Goal: Transaction & Acquisition: Purchase product/service

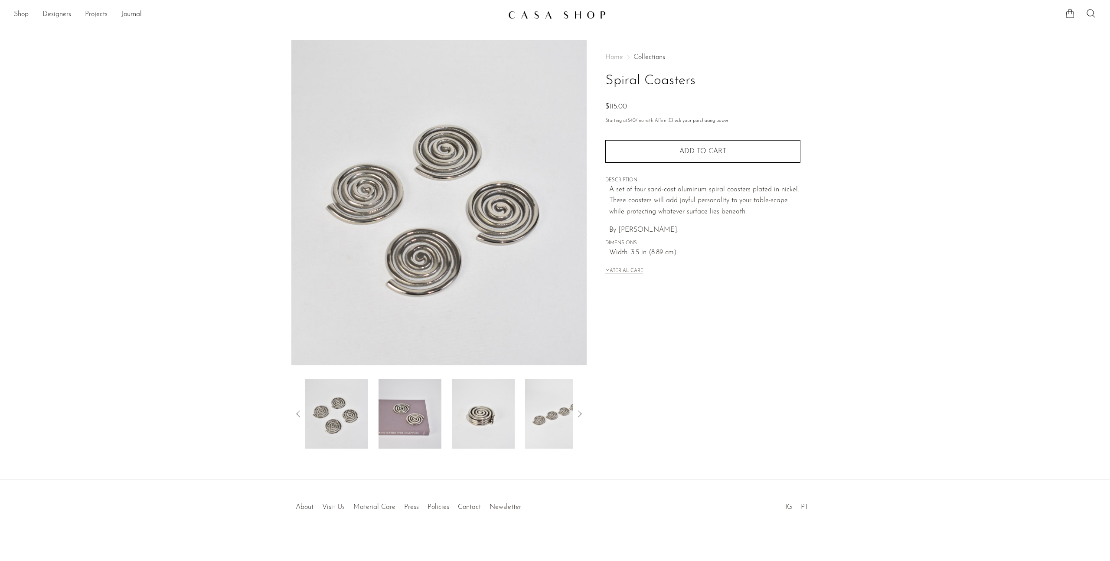
scroll to position [4, 0]
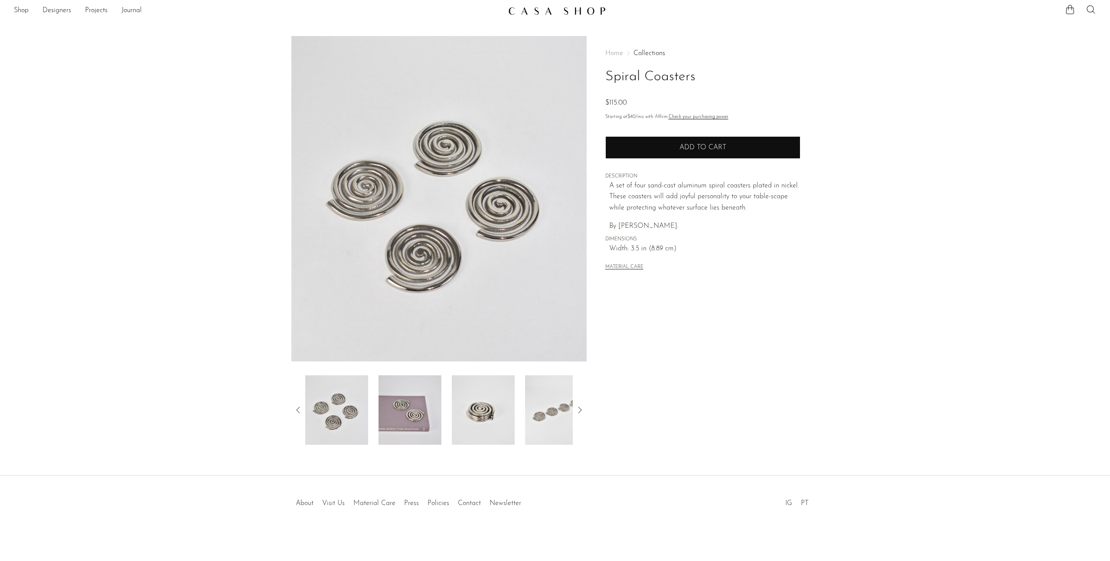
click at [740, 144] on button "Add to cart" at bounding box center [703, 147] width 195 height 23
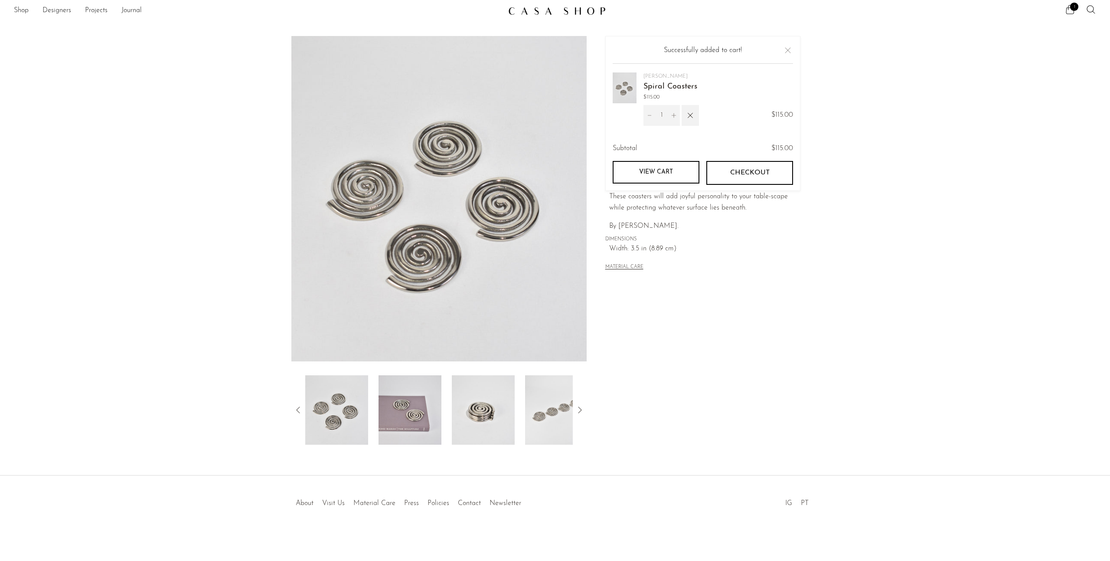
click at [676, 118] on button "Increment" at bounding box center [674, 115] width 12 height 21
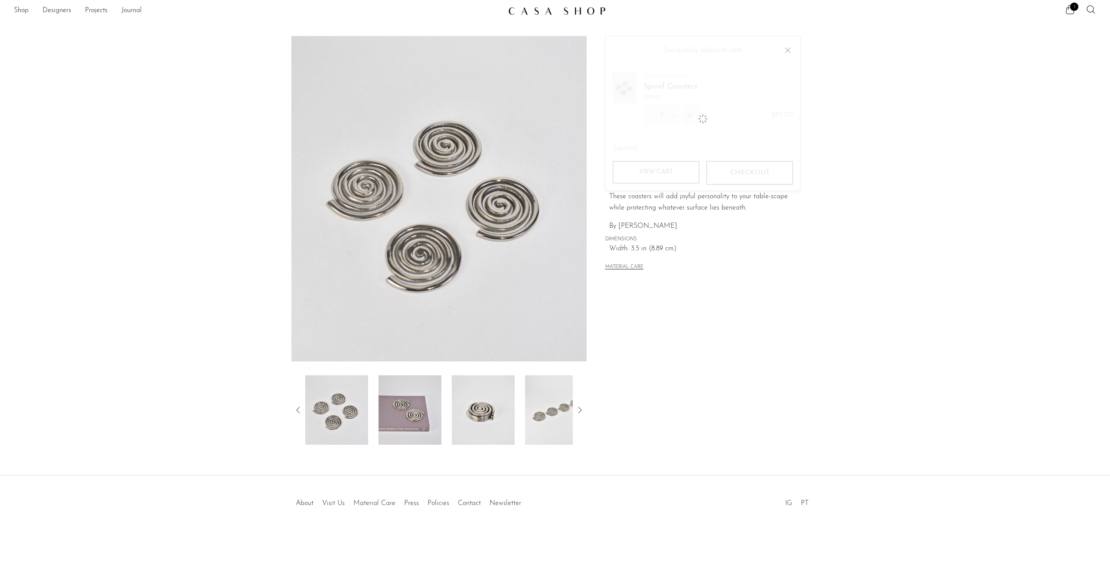
click at [676, 118] on button "Increment" at bounding box center [674, 115] width 12 height 21
type input "4"
click at [655, 141] on link "View cart" at bounding box center [656, 140] width 87 height 23
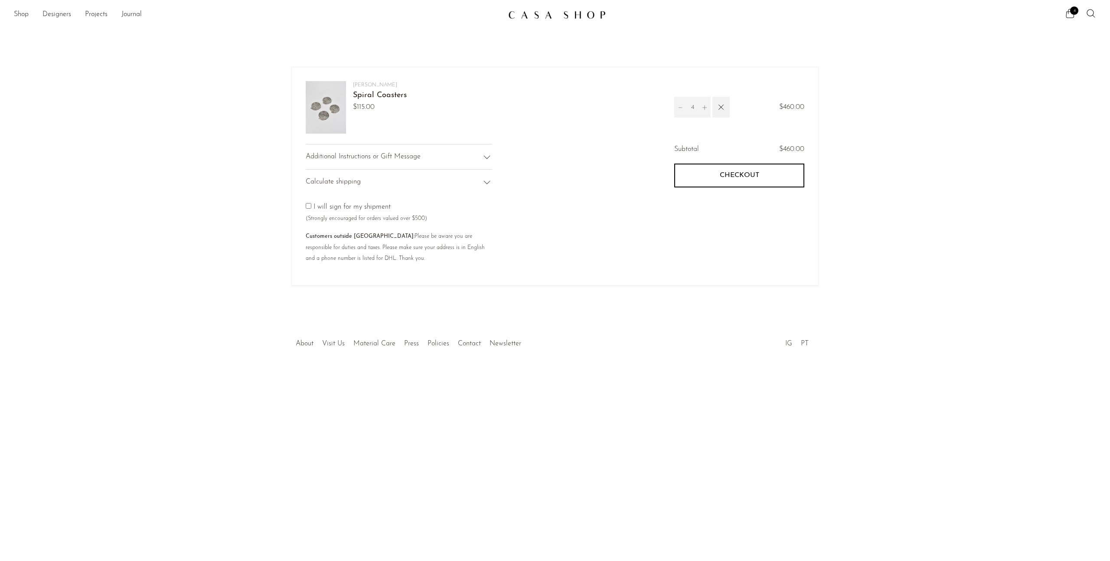
click at [704, 107] on icon "Increment" at bounding box center [705, 108] width 6 height 6
type input "5"
click at [698, 107] on input "5" at bounding box center [693, 107] width 12 height 21
type input "9"
click at [966, 235] on article "Your cart is empty Continue shopping Sophie Lou Jacobsen Spiral Coasters $115.0…" at bounding box center [555, 158] width 1110 height 270
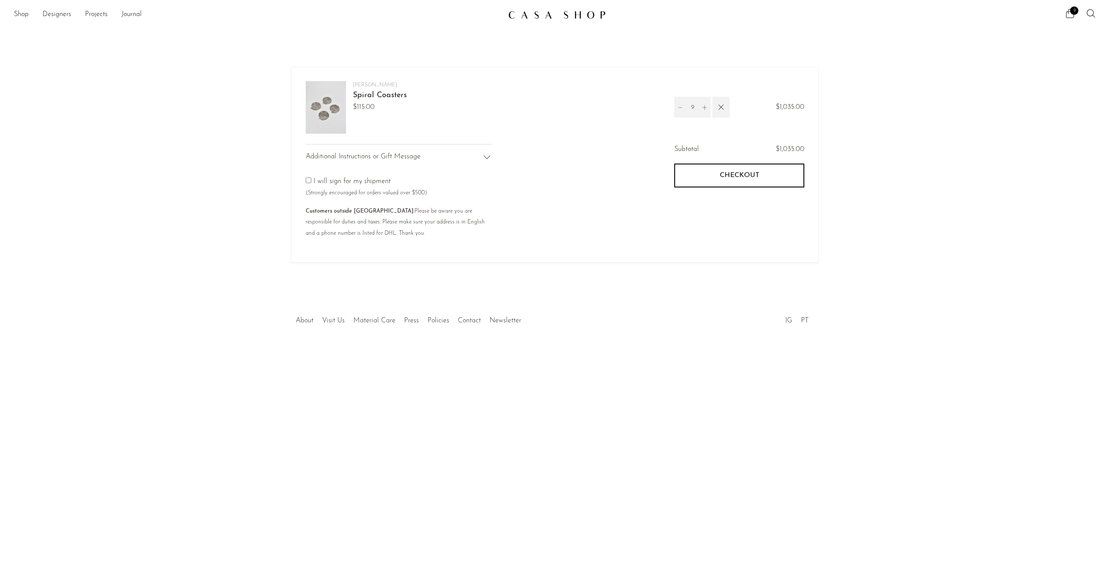
click at [717, 174] on button "Checkout" at bounding box center [740, 175] width 130 height 23
